Goal: Information Seeking & Learning: Learn about a topic

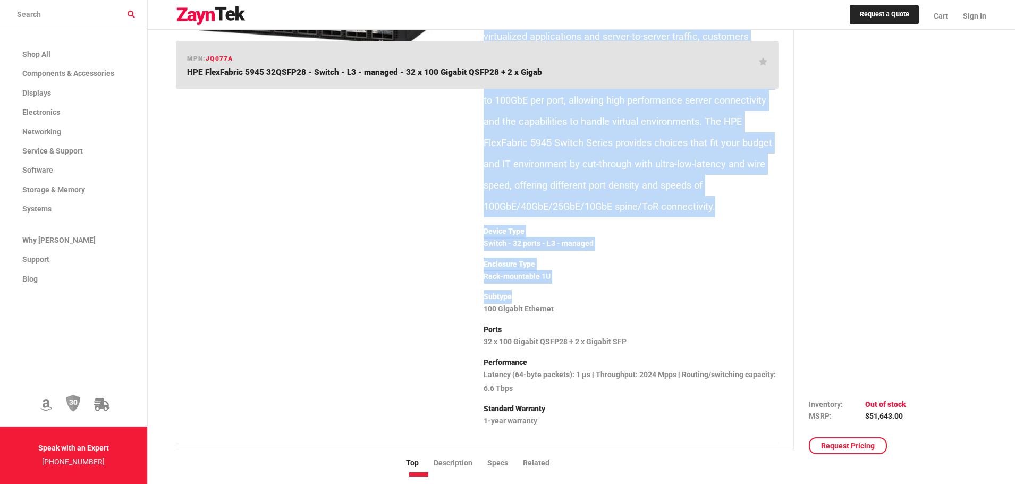
scroll to position [213, 0]
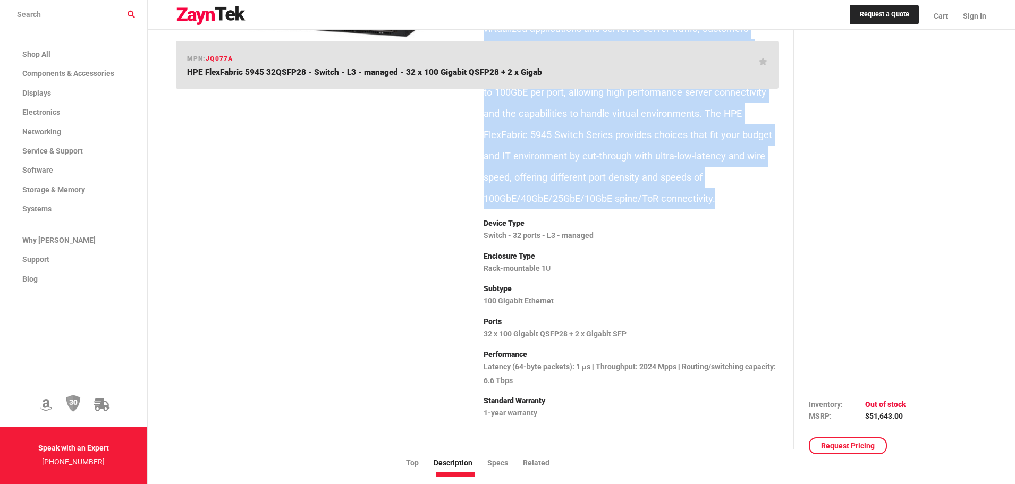
drag, startPoint x: 487, startPoint y: 130, endPoint x: 724, endPoint y: 202, distance: 247.8
click at [724, 202] on p "The HPE FlexFabric 5945 Switch Series are high-density, ultra-low-latency, and …" at bounding box center [631, 60] width 295 height 298
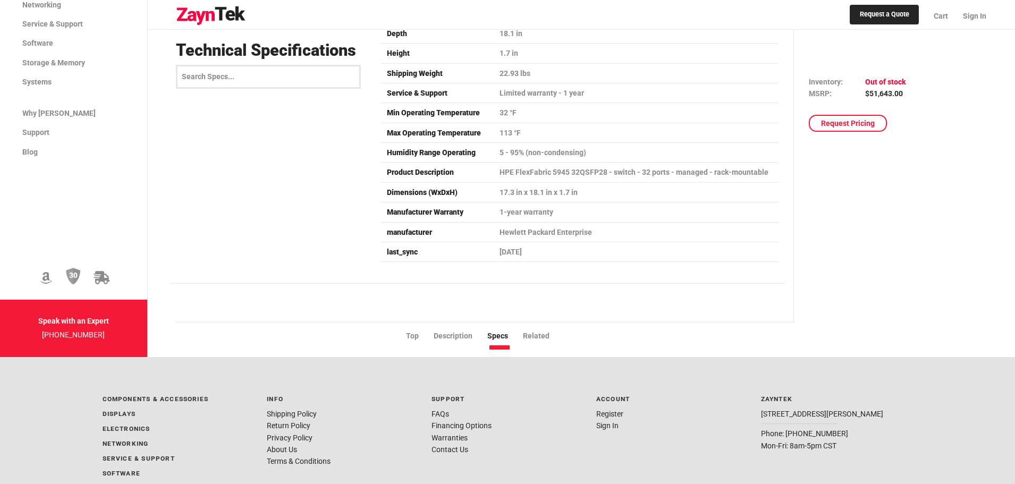
scroll to position [2072, 0]
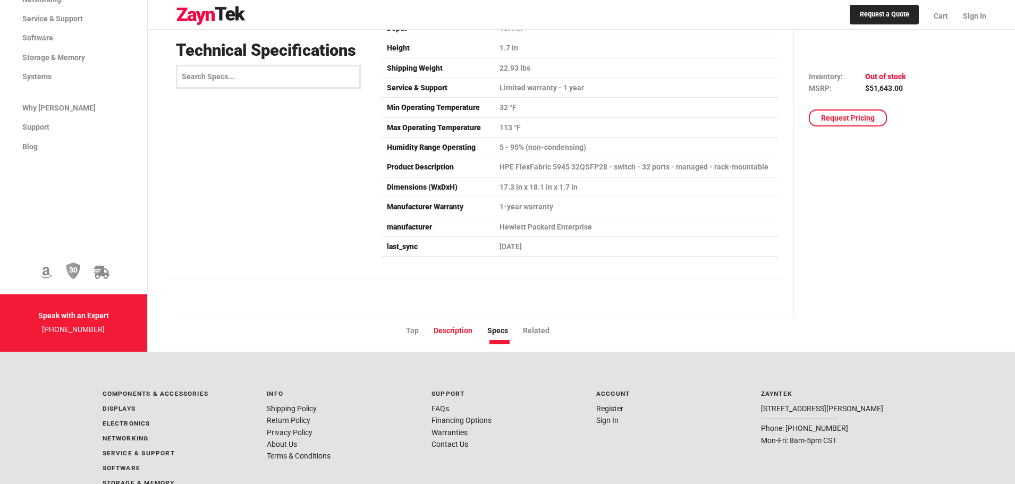
click at [474, 327] on li "Description" at bounding box center [461, 331] width 54 height 12
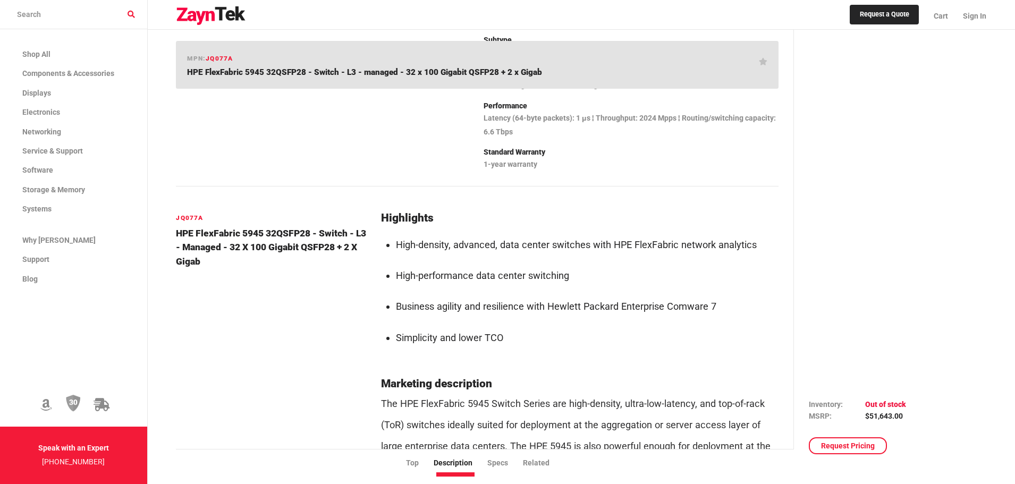
scroll to position [408, 0]
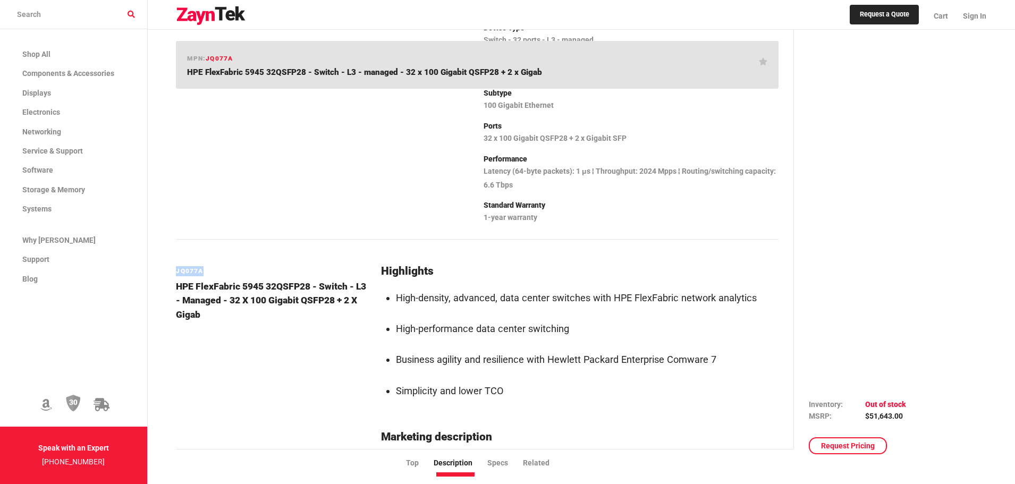
drag, startPoint x: 175, startPoint y: 270, endPoint x: 216, endPoint y: 267, distance: 40.5
click at [216, 267] on h6 "JQ077A" at bounding box center [272, 271] width 192 height 10
copy h6 "JQ077A"
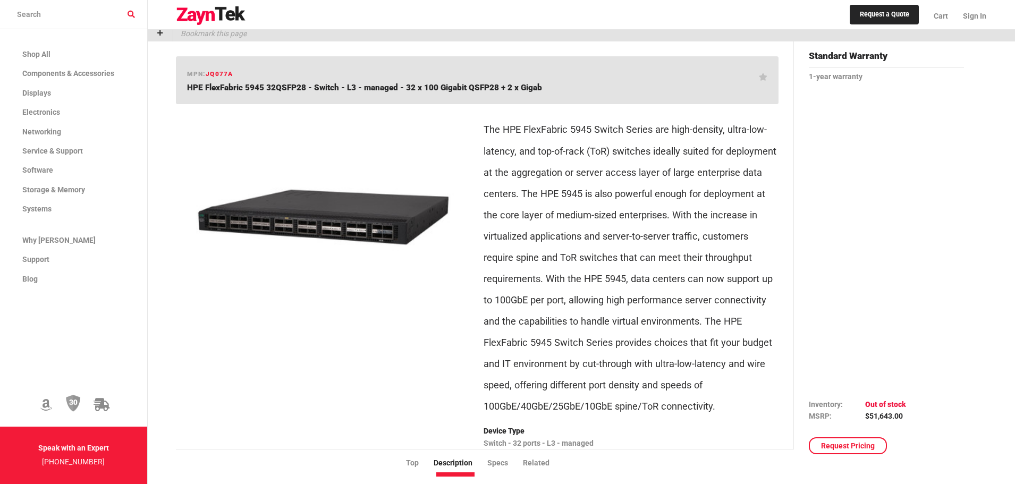
scroll to position [0, 0]
